Goal: Transaction & Acquisition: Purchase product/service

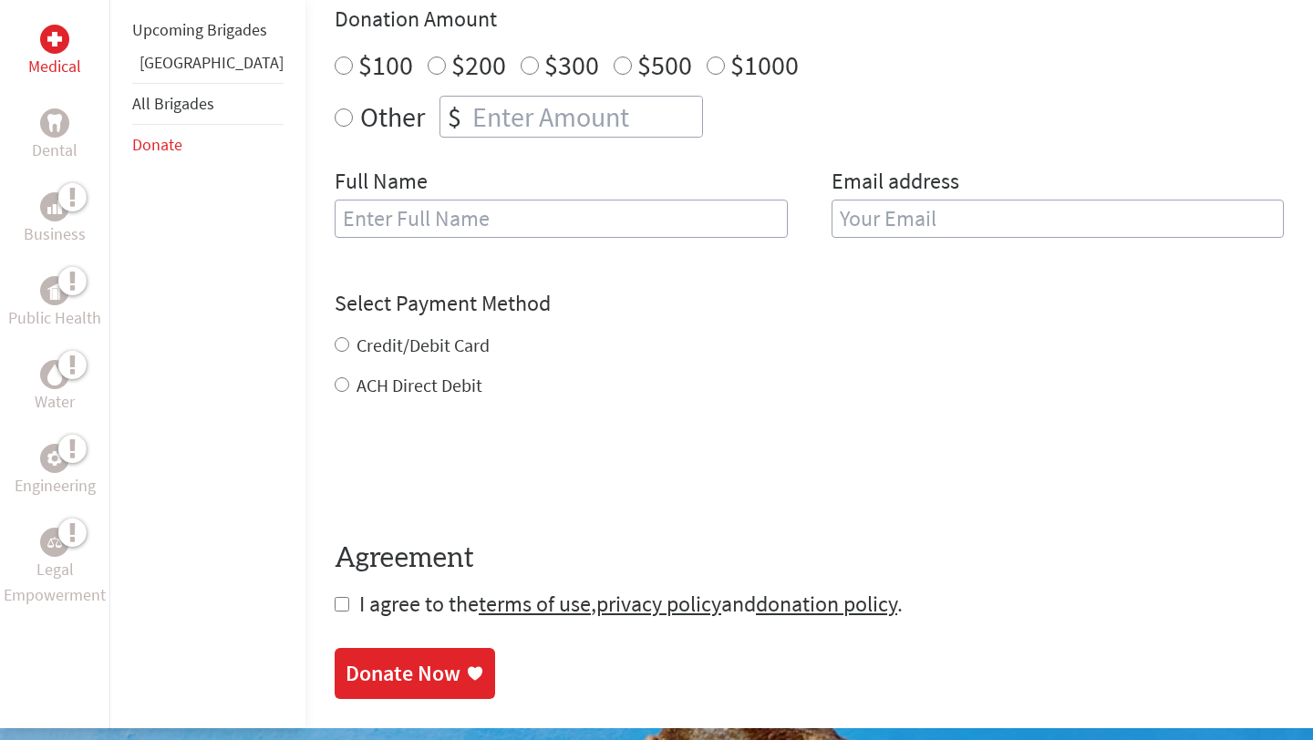
scroll to position [541, 0]
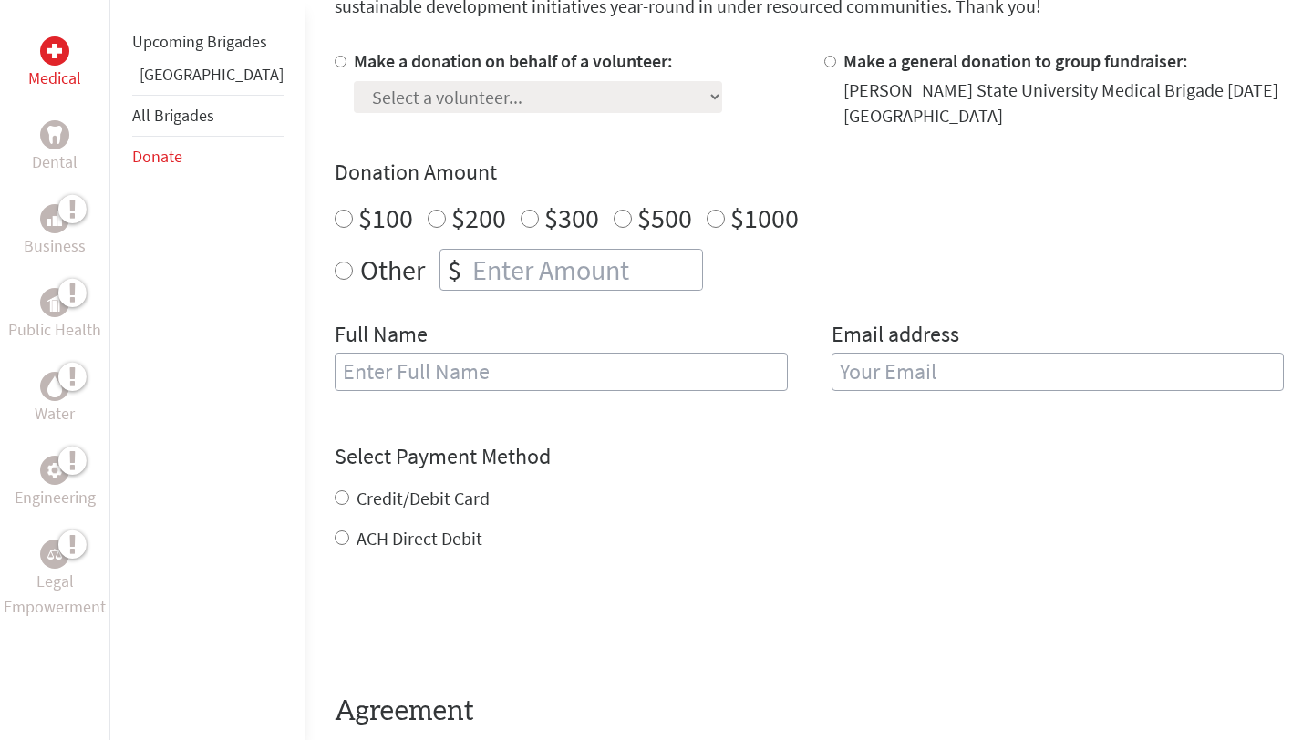
click at [693, 193] on div "Donation Amount $100 $200 $300 $500 $1000 Other $" at bounding box center [809, 224] width 949 height 133
click at [730, 208] on label "$1000" at bounding box center [764, 218] width 68 height 35
click at [707, 210] on input "$1000" at bounding box center [716, 219] width 18 height 18
radio input "true"
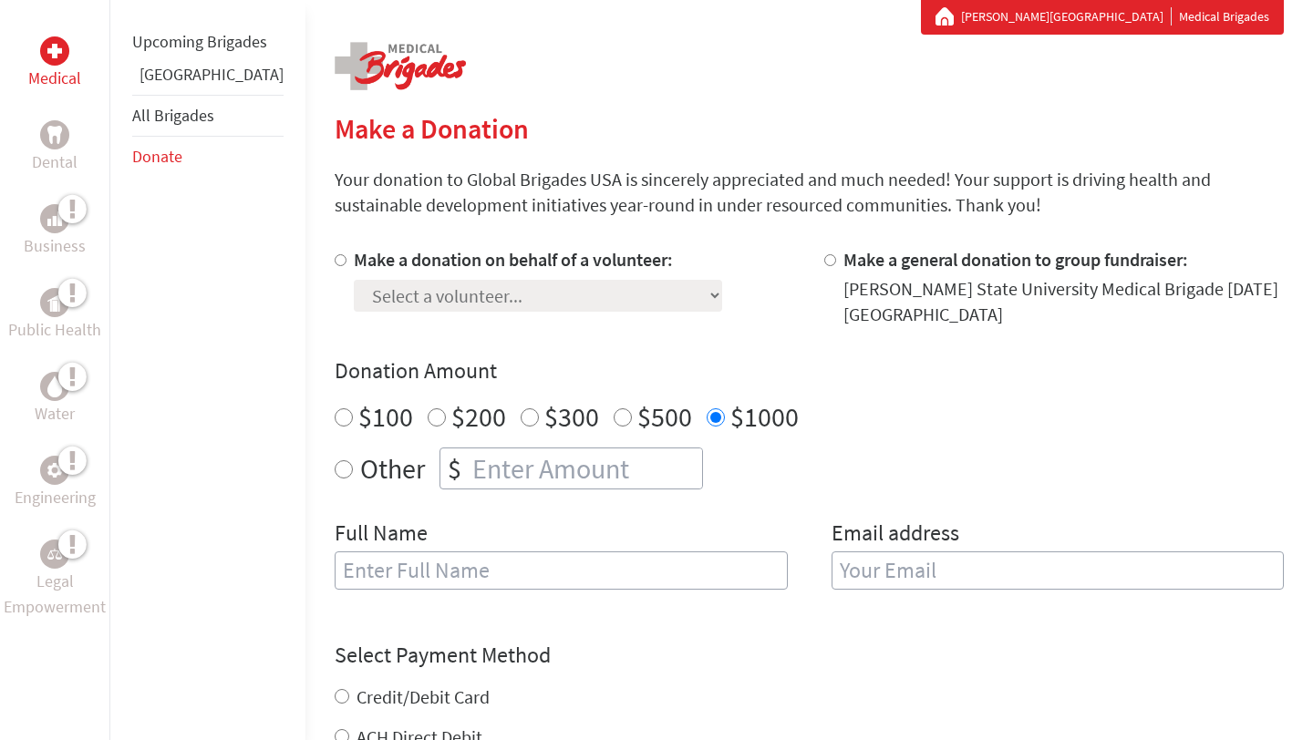
scroll to position [335, 0]
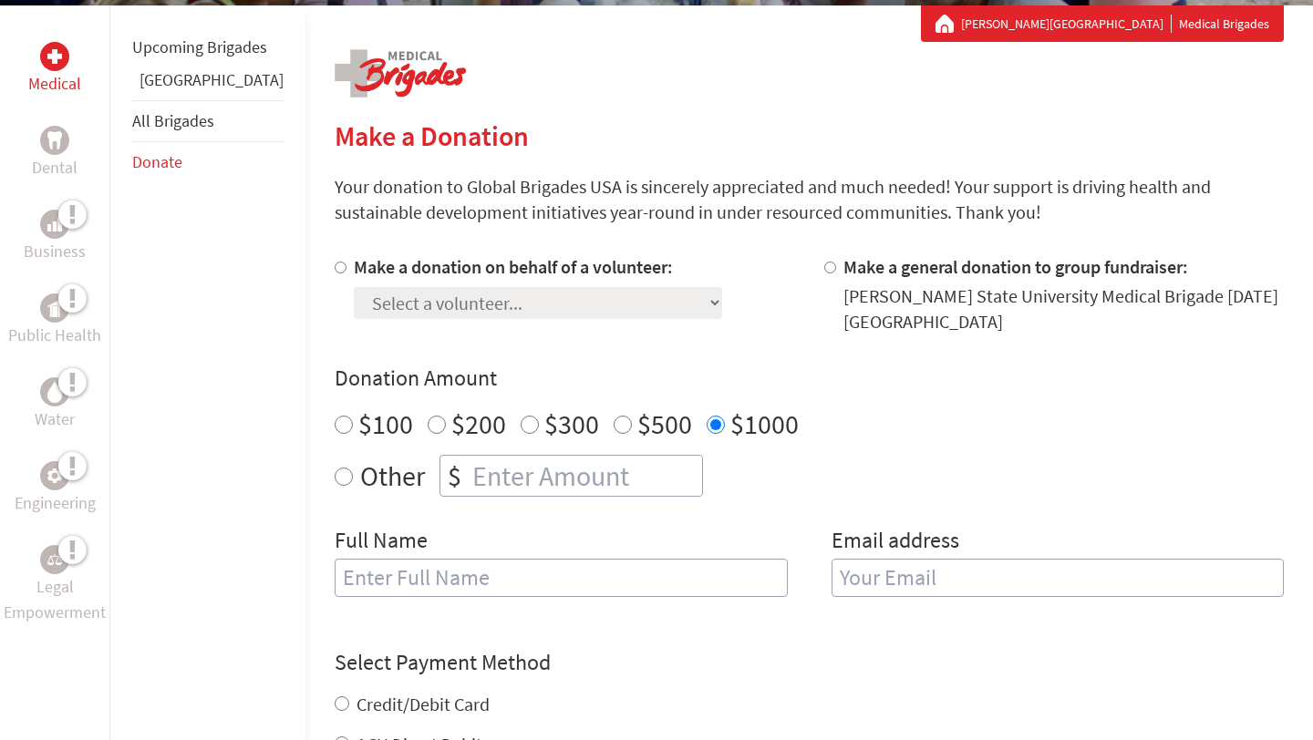
click at [824, 264] on input "Make a general donation to group fundraiser:" at bounding box center [830, 268] width 12 height 12
radio input "true"
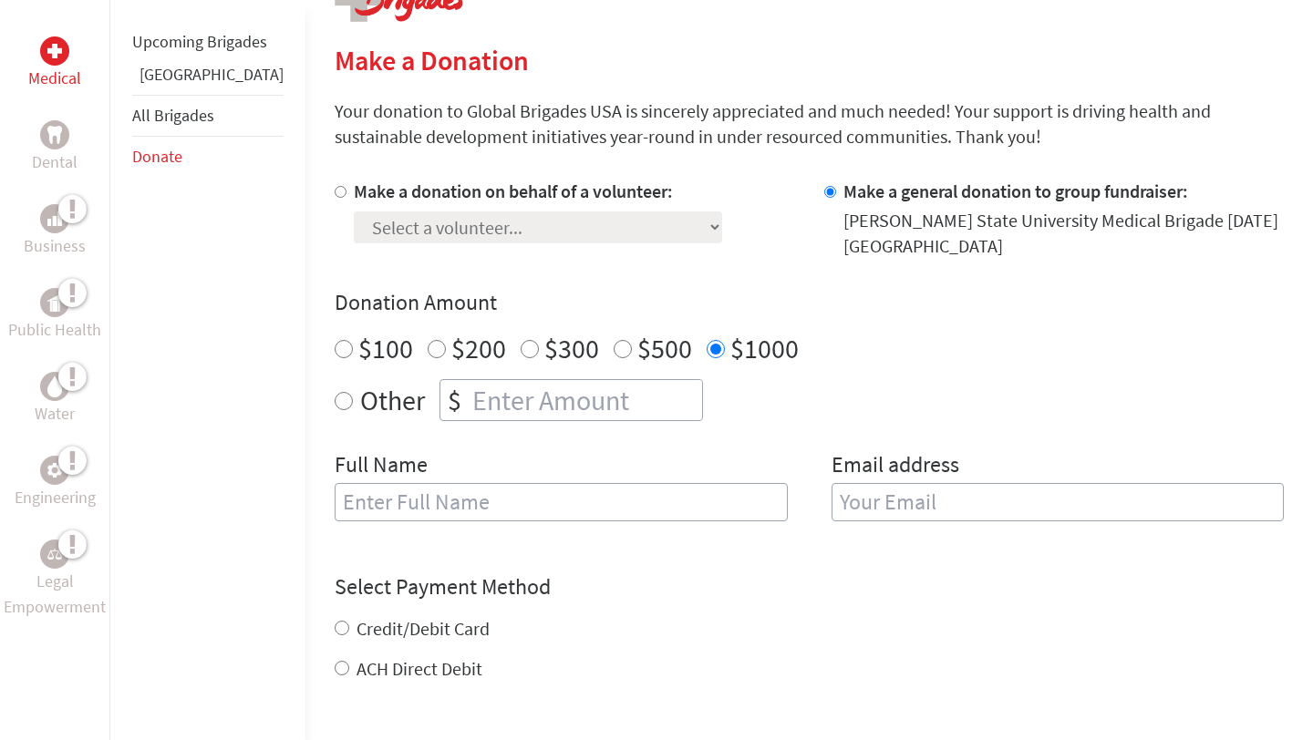
scroll to position [439, 0]
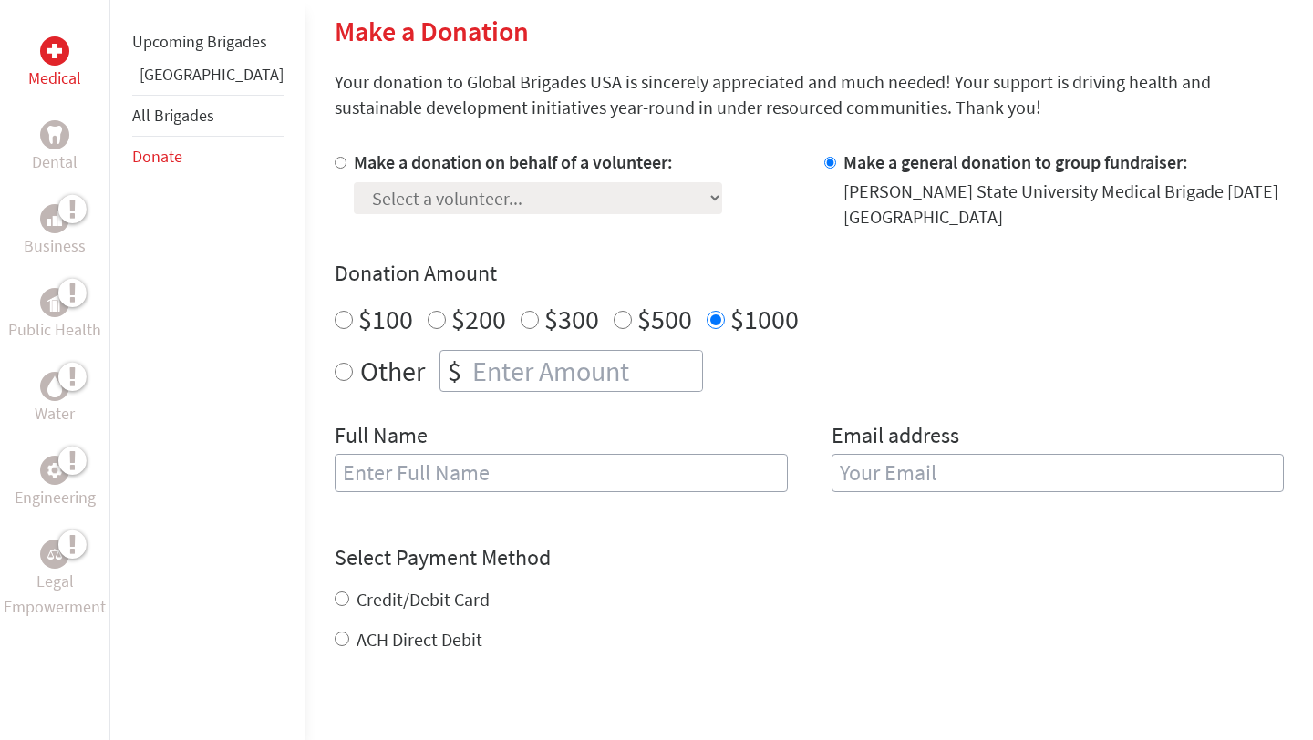
click at [511, 391] on div "$" at bounding box center [571, 371] width 264 height 42
radio input "true"
click at [509, 367] on input "number" at bounding box center [585, 371] width 233 height 40
click at [637, 364] on input "1" at bounding box center [585, 371] width 233 height 40
click at [637, 364] on input "2" at bounding box center [585, 371] width 233 height 40
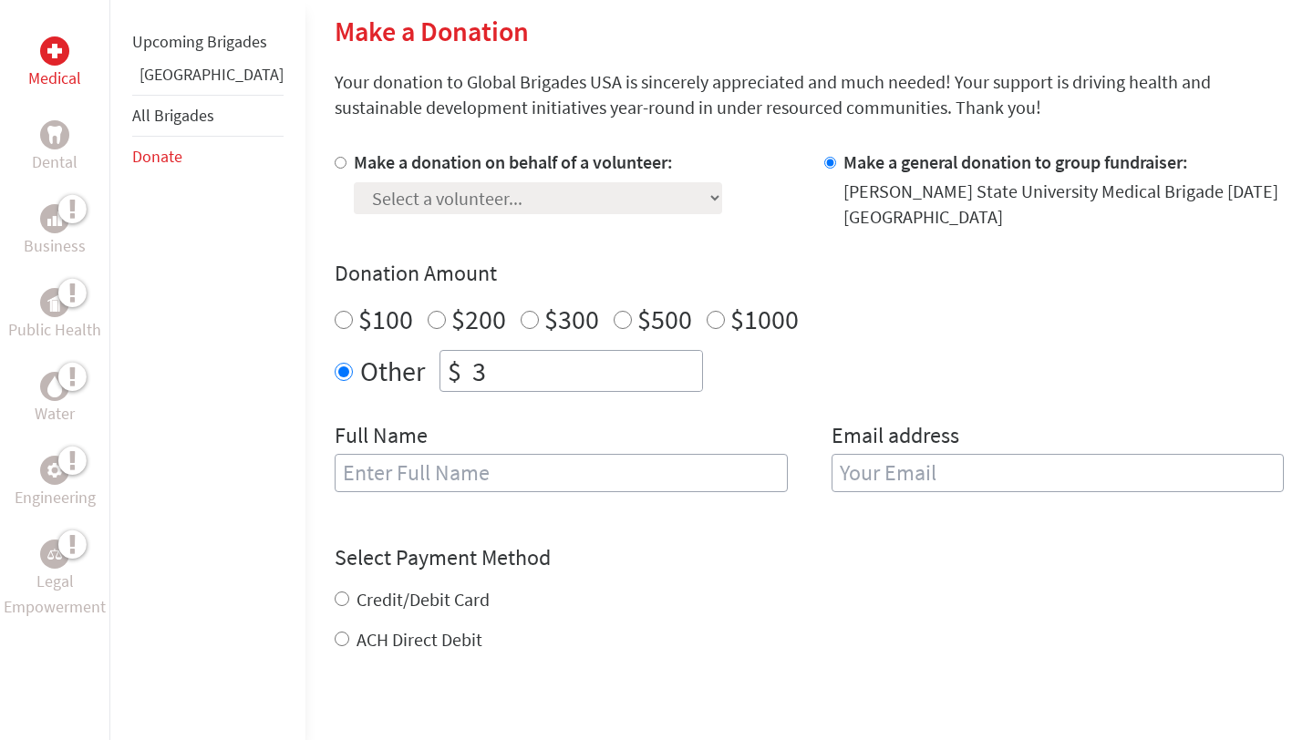
type input "3"
click at [637, 364] on input "3" at bounding box center [585, 371] width 233 height 40
click at [604, 369] on input "3" at bounding box center [585, 371] width 233 height 40
type input "1000"
drag, startPoint x: 646, startPoint y: 323, endPoint x: 661, endPoint y: 320, distance: 15.7
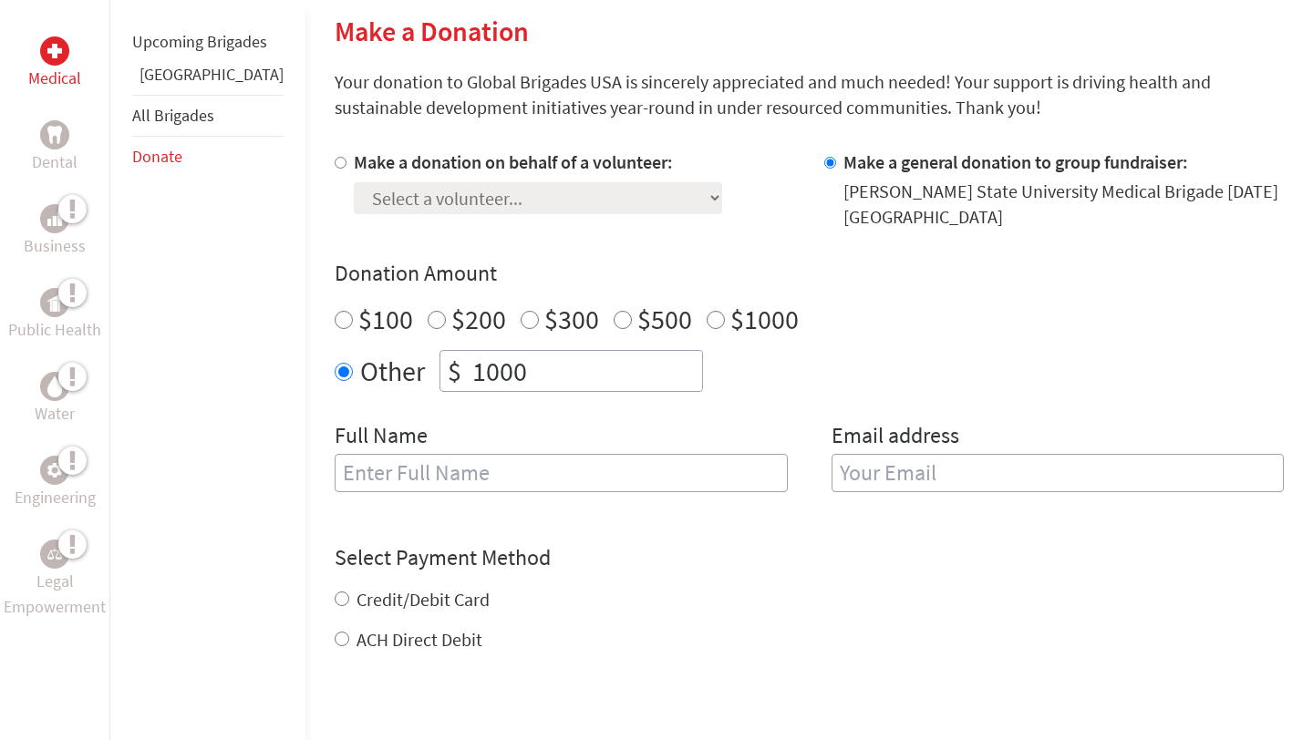
click at [646, 323] on div "$100 $200 $300 $500 $1000" at bounding box center [809, 319] width 949 height 33
click at [707, 320] on input "$1000" at bounding box center [716, 320] width 18 height 18
radio input "true"
click at [635, 471] on input "text" at bounding box center [561, 473] width 453 height 38
type input "[PERSON_NAME]"
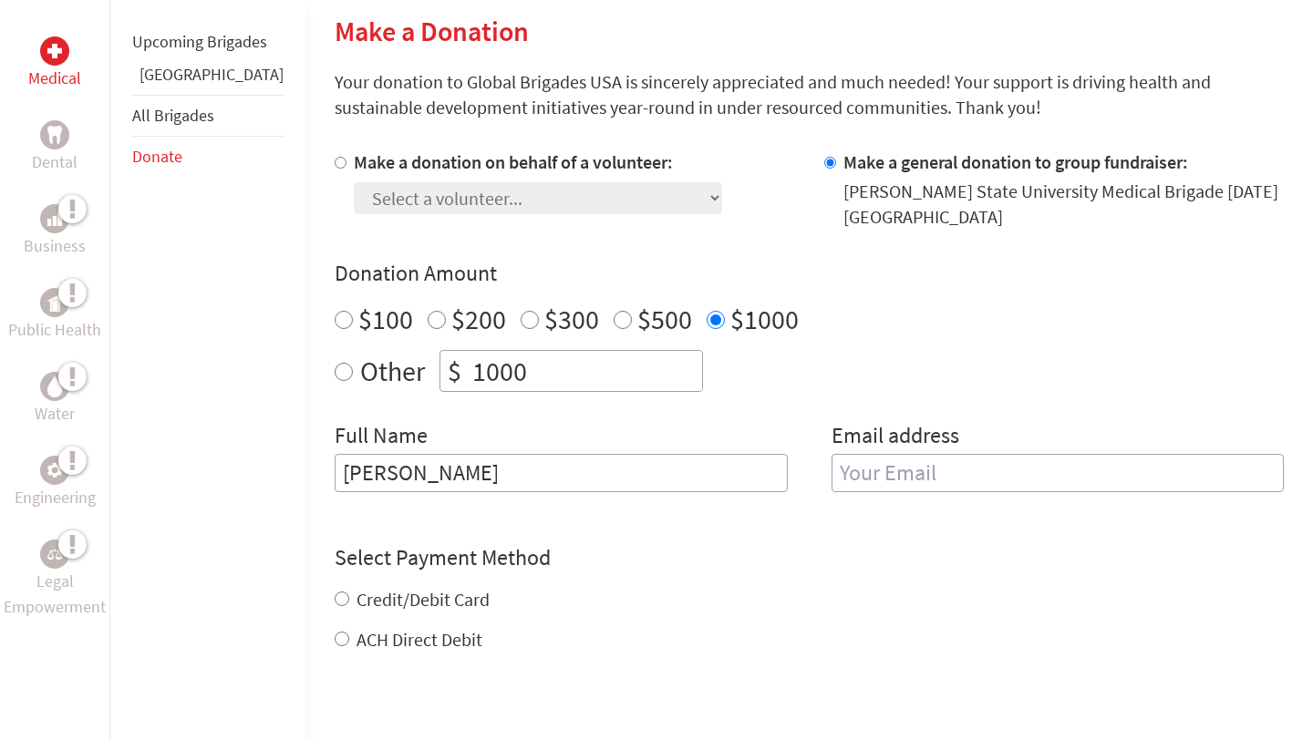
type input "[EMAIL_ADDRESS][DOMAIN_NAME]"
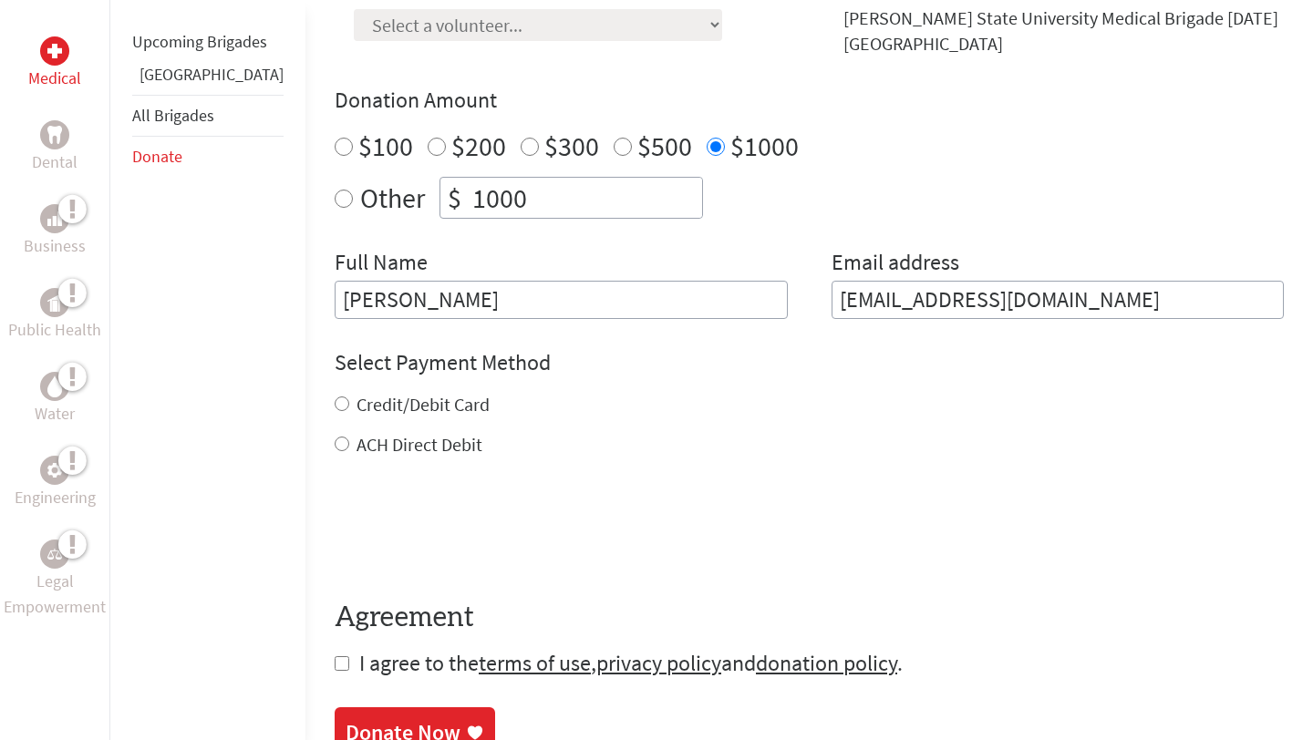
scroll to position [652, 0]
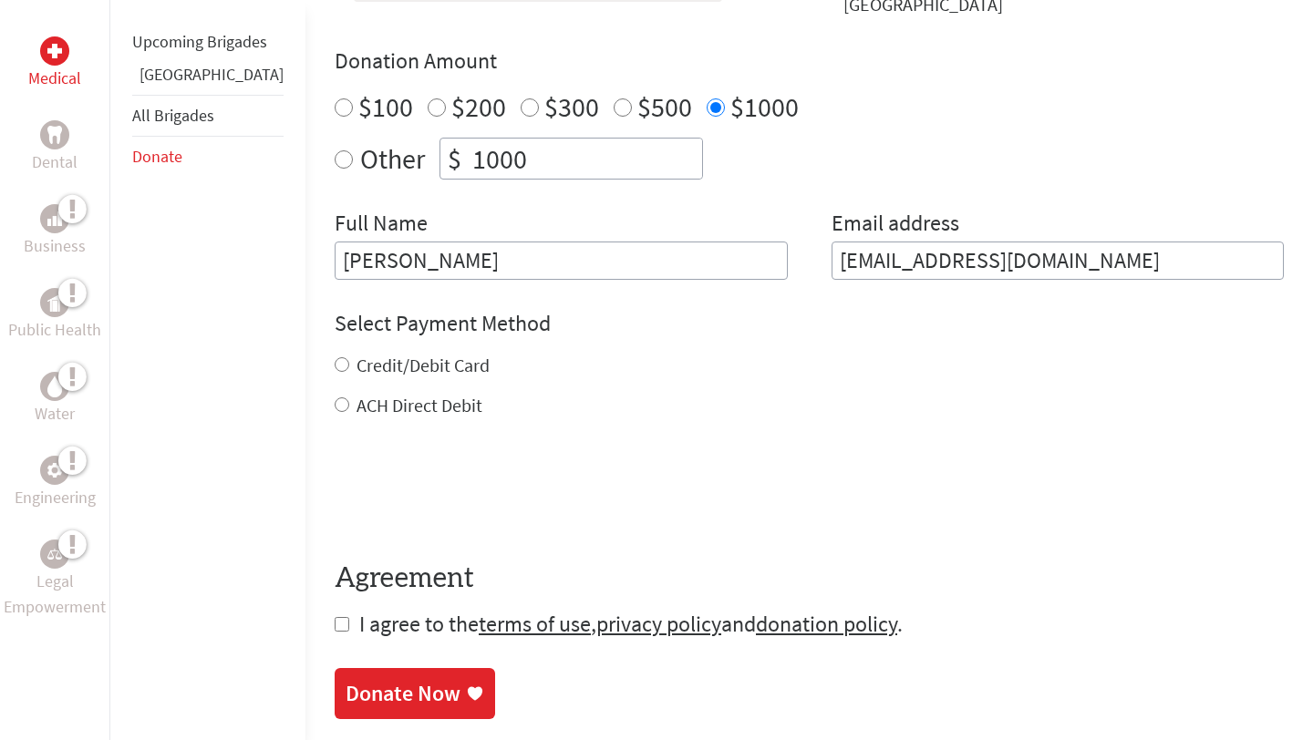
click at [378, 409] on label "ACH Direct Debit" at bounding box center [420, 405] width 126 height 23
click at [349, 409] on input "ACH Direct Debit" at bounding box center [342, 405] width 15 height 15
radio input "true"
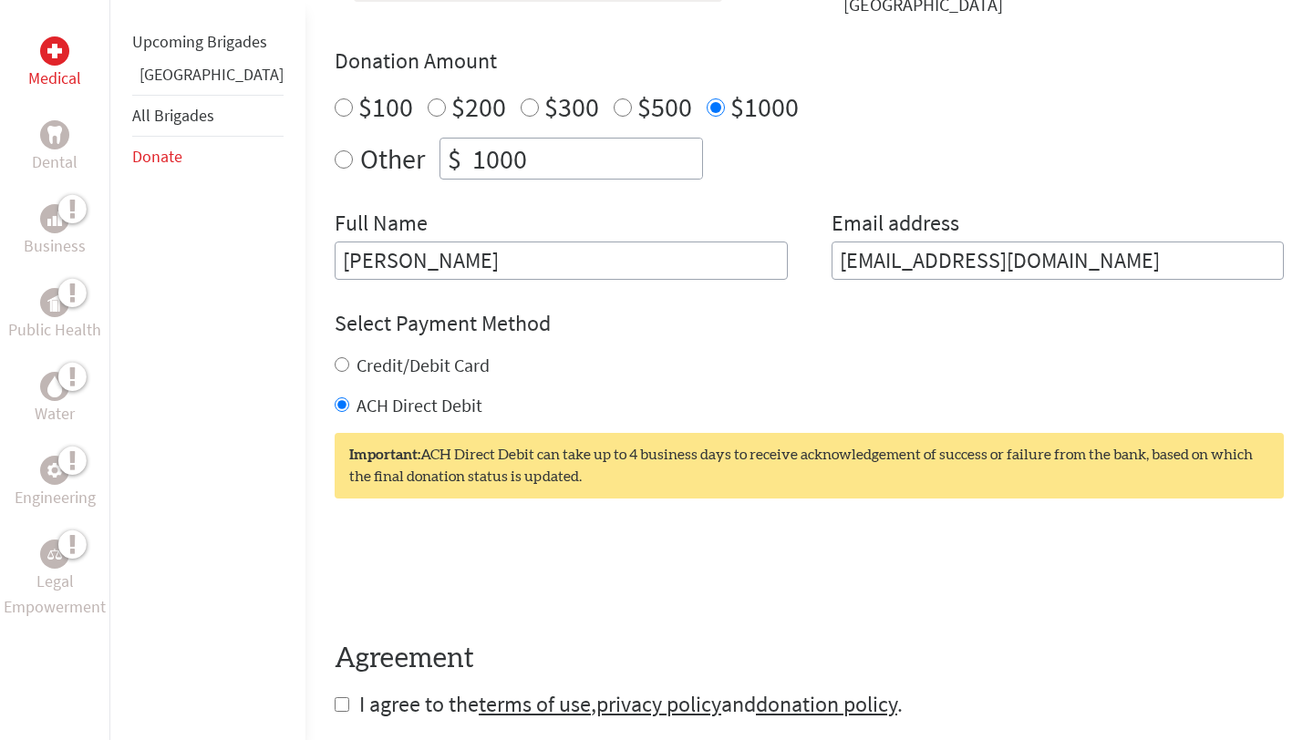
scroll to position [1072, 0]
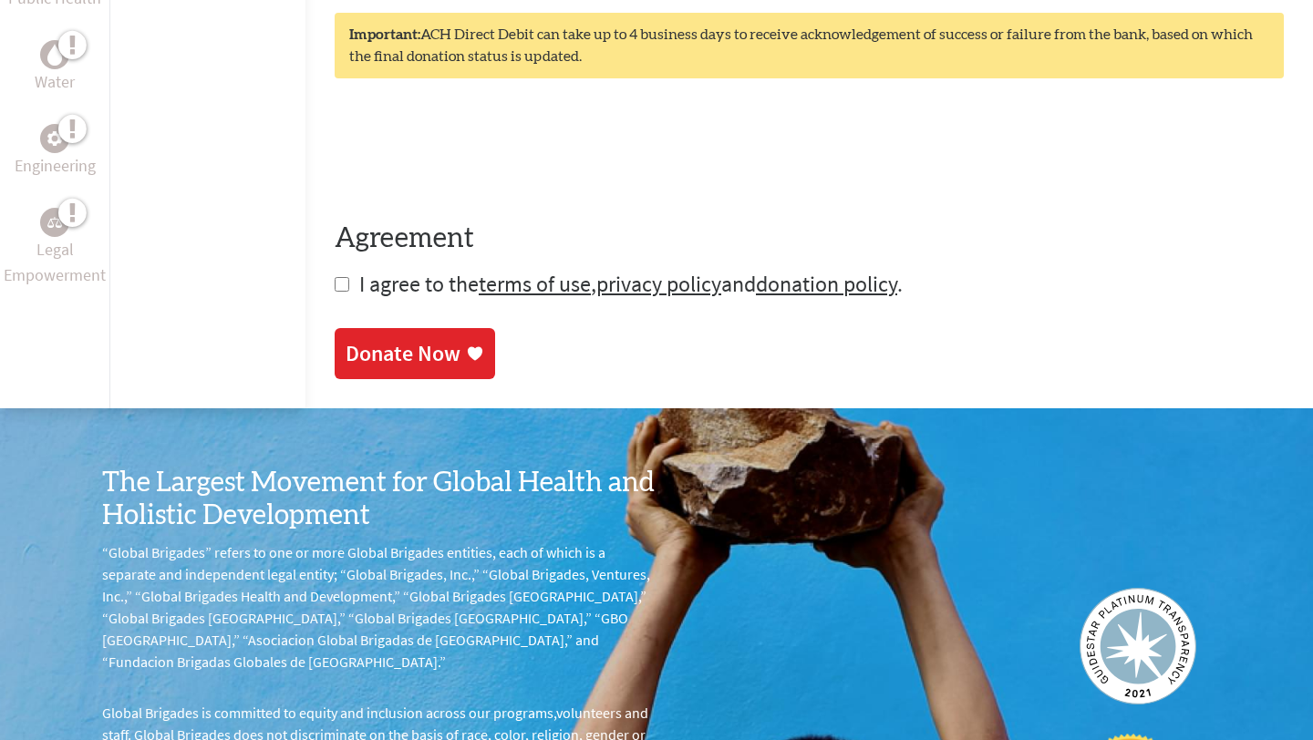
click at [335, 282] on input "checkbox" at bounding box center [342, 284] width 15 height 15
checkbox input "true"
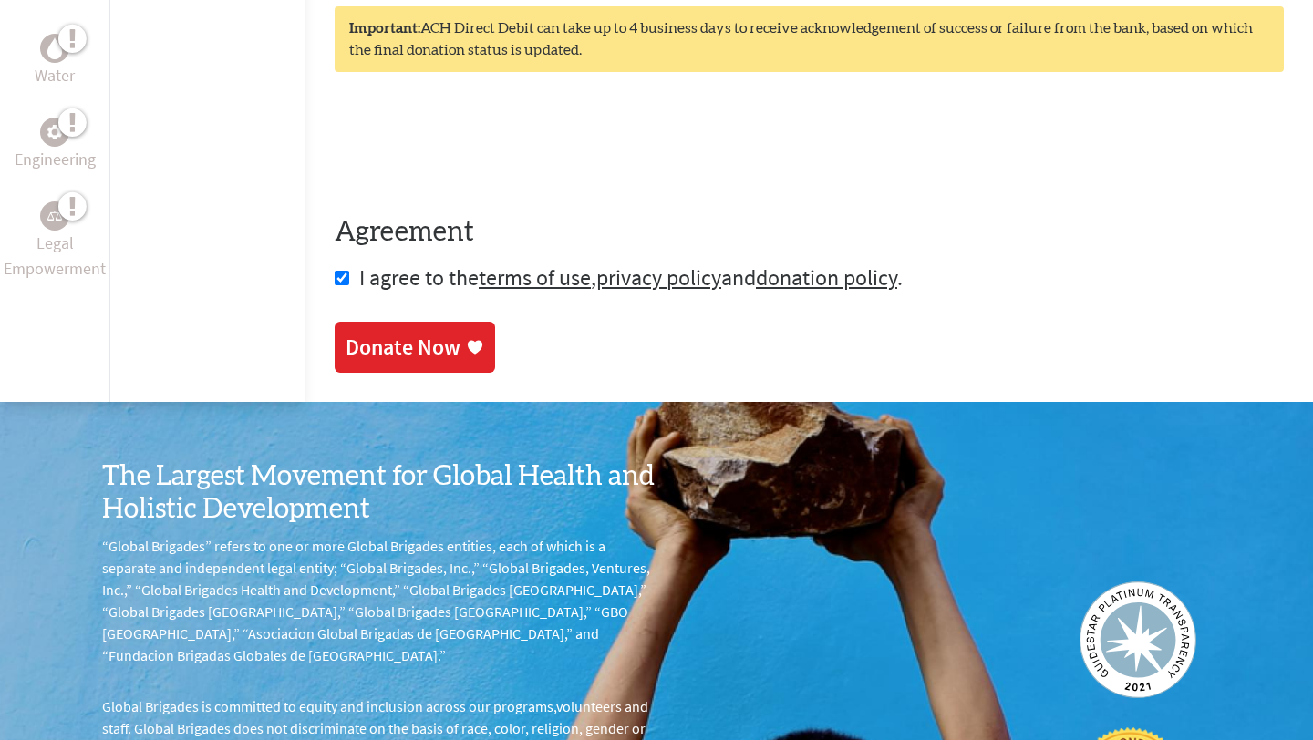
scroll to position [1039, 0]
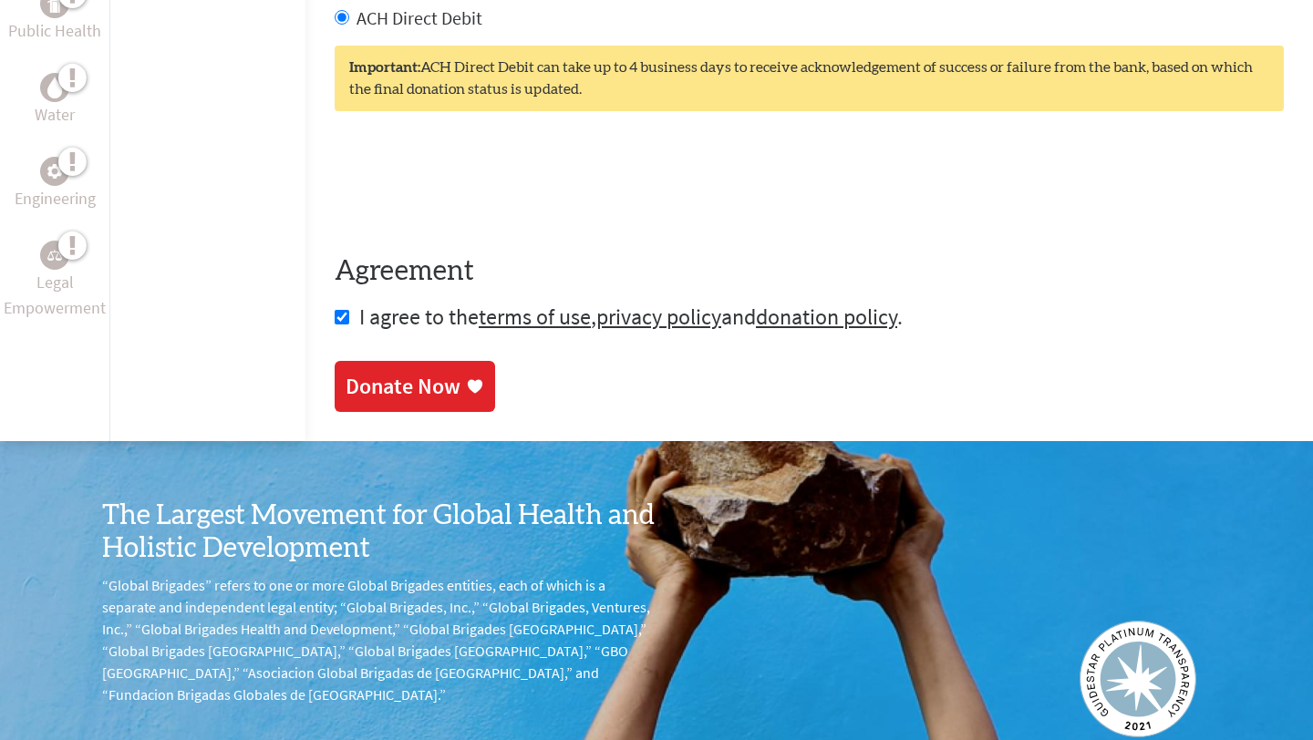
click at [405, 396] on div "Donate Now" at bounding box center [403, 386] width 115 height 29
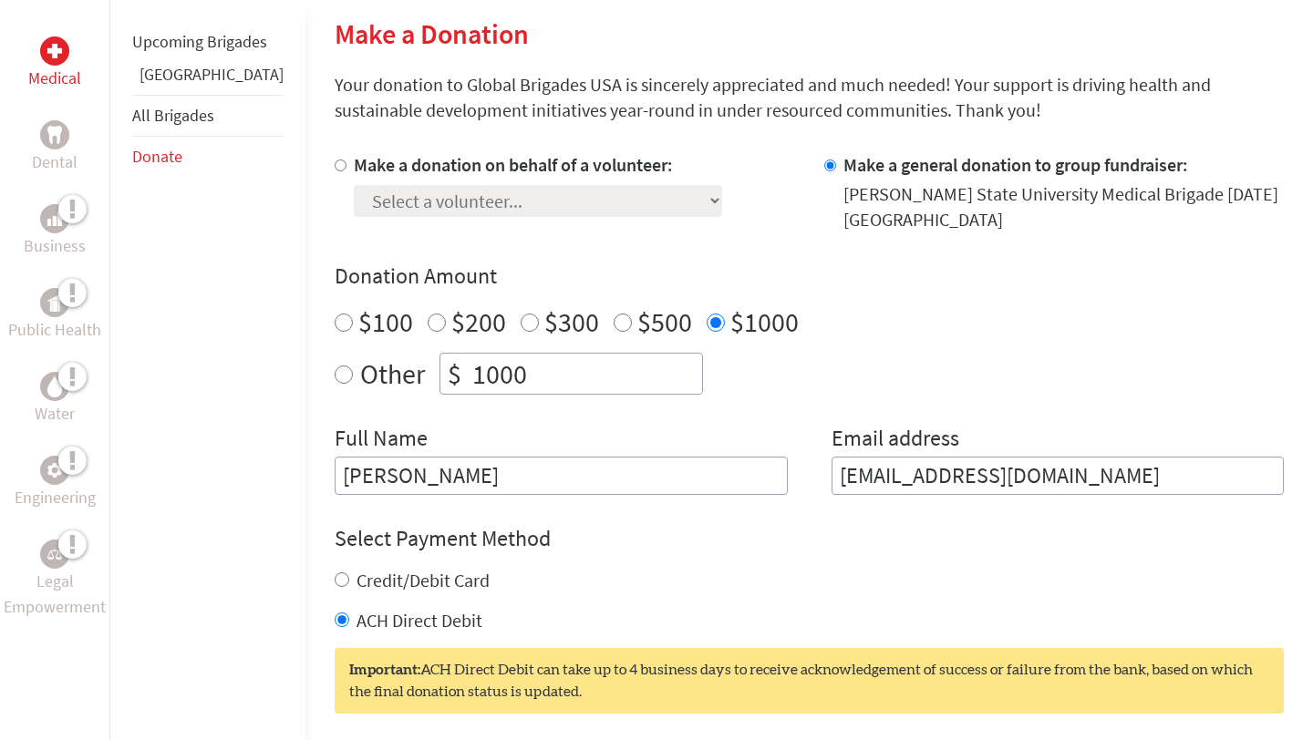
scroll to position [438, 0]
